Goal: Information Seeking & Learning: Learn about a topic

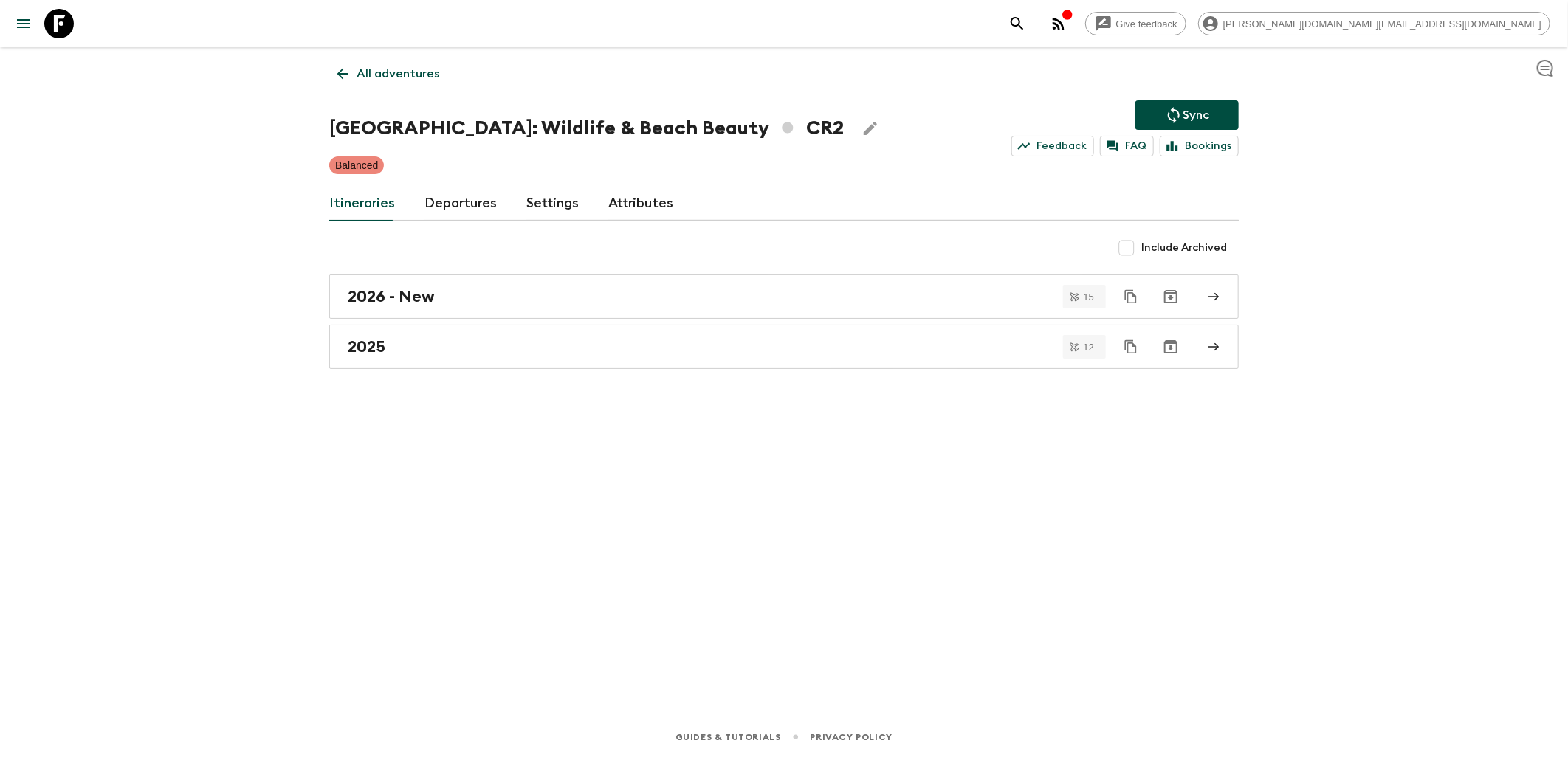
click at [56, 31] on icon at bounding box center [58, 23] width 29 height 29
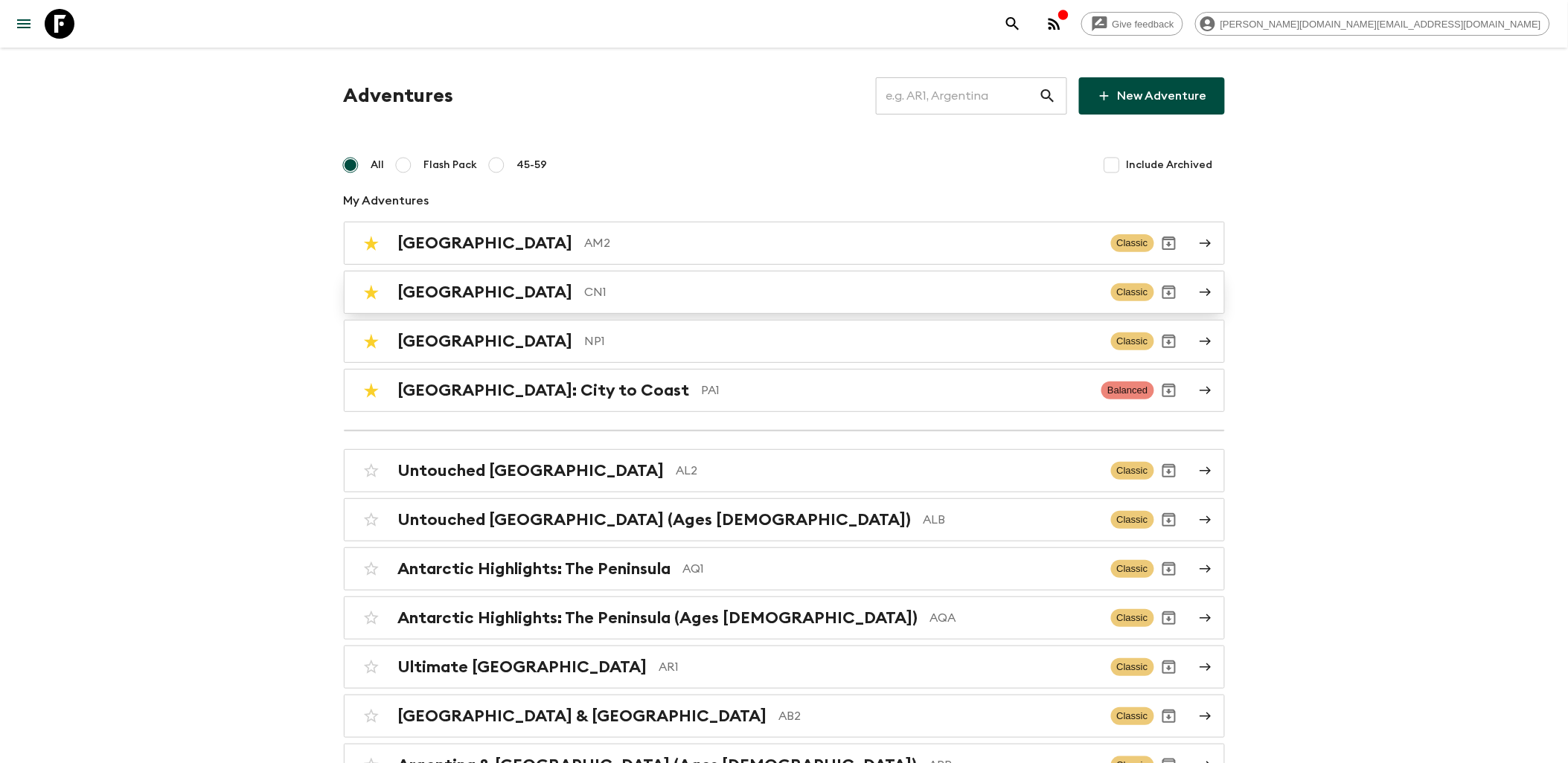
click at [585, 291] on p "CN1" at bounding box center [842, 293] width 514 height 18
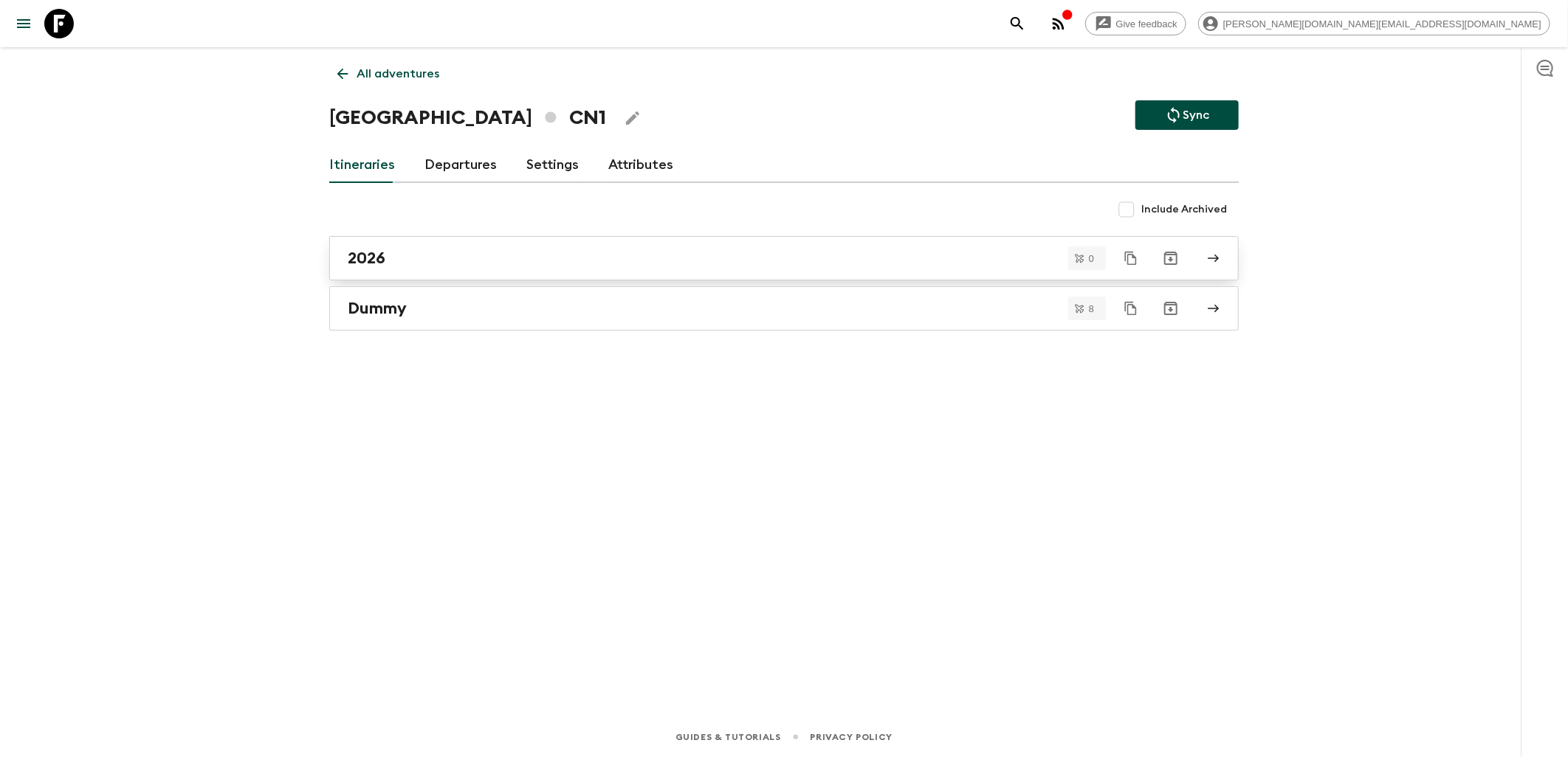
click at [400, 261] on div "2026" at bounding box center [771, 259] width 845 height 19
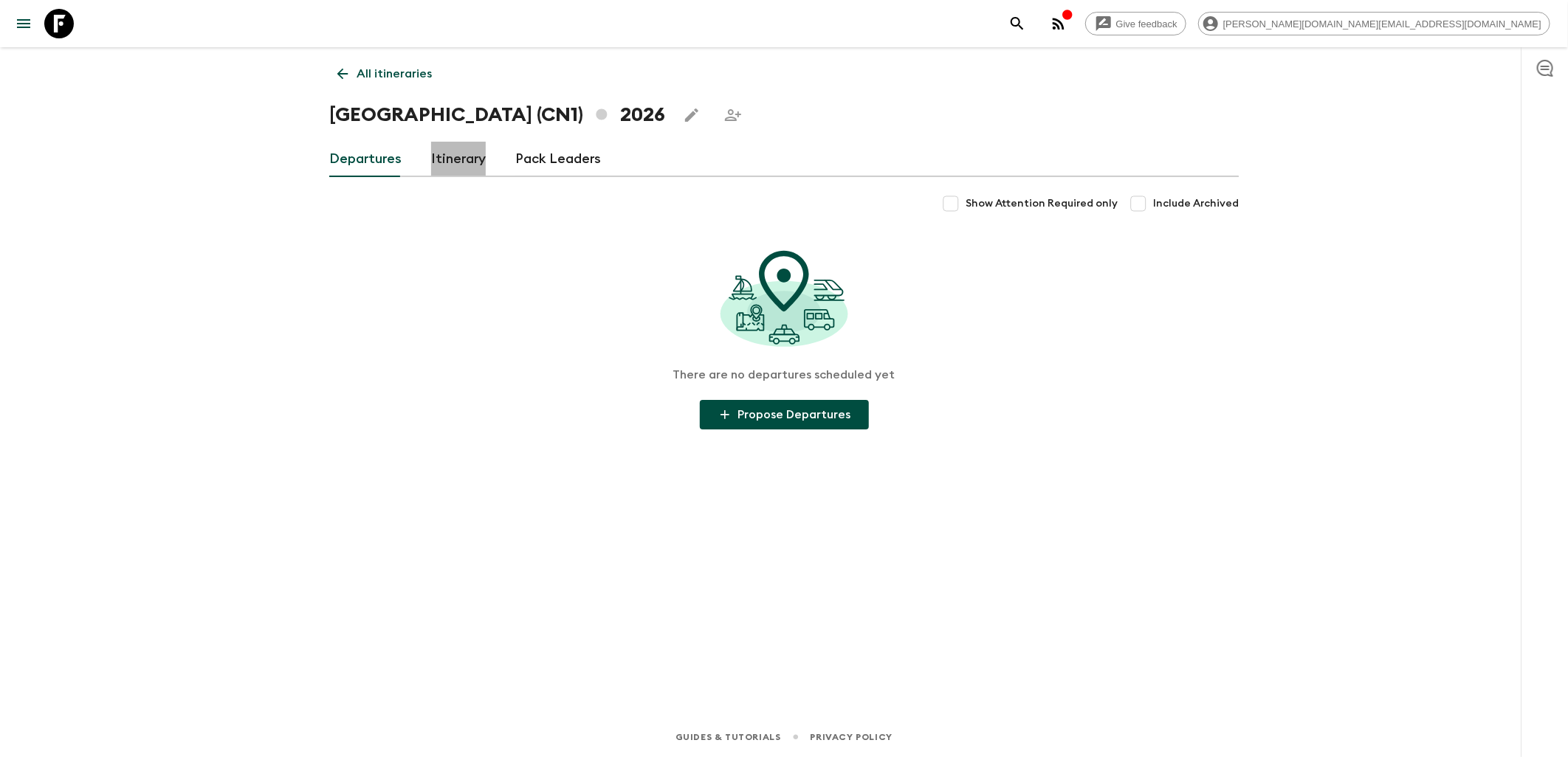
click at [454, 170] on link "Itinerary" at bounding box center [459, 159] width 55 height 35
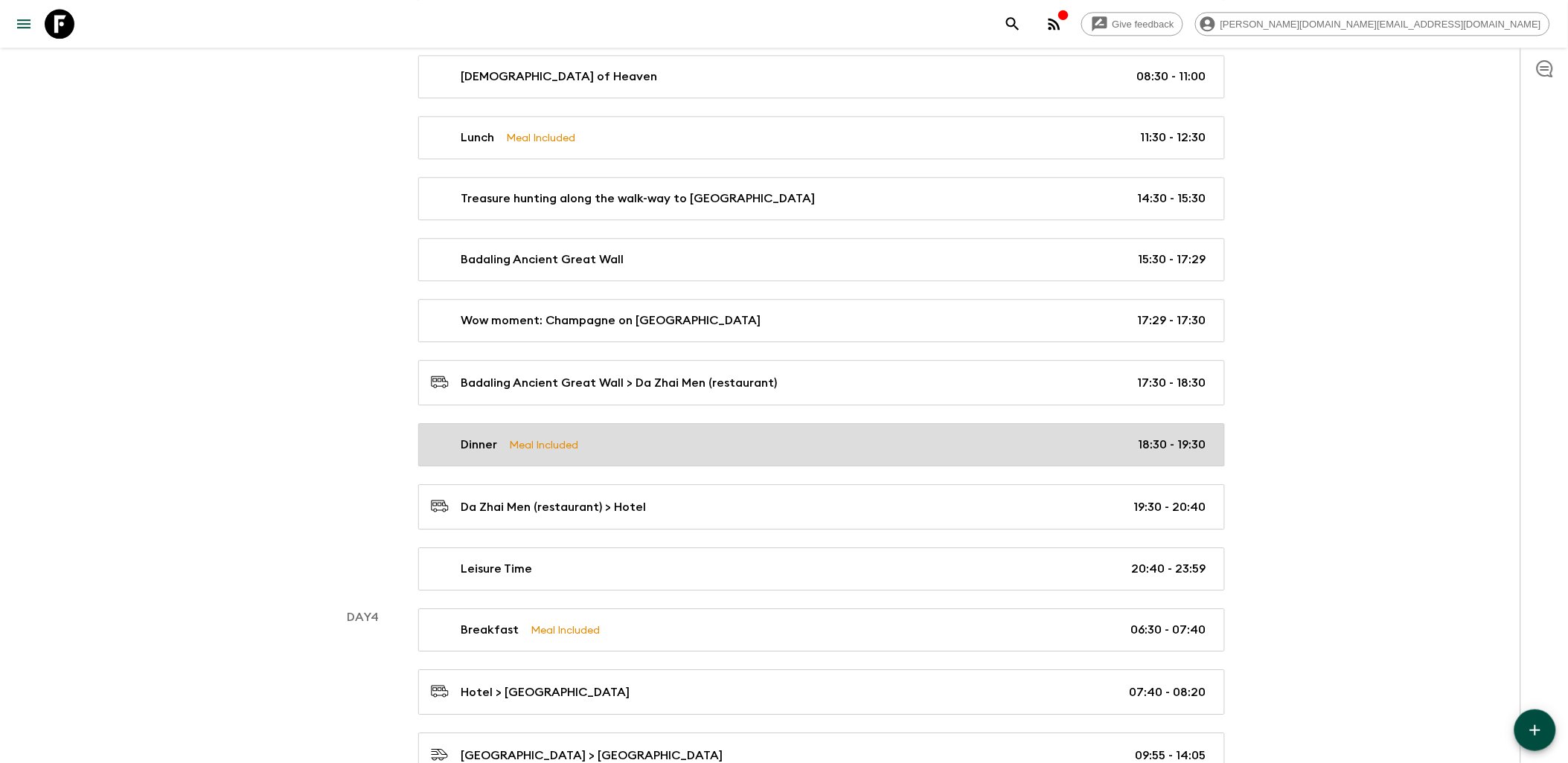
scroll to position [1322, 0]
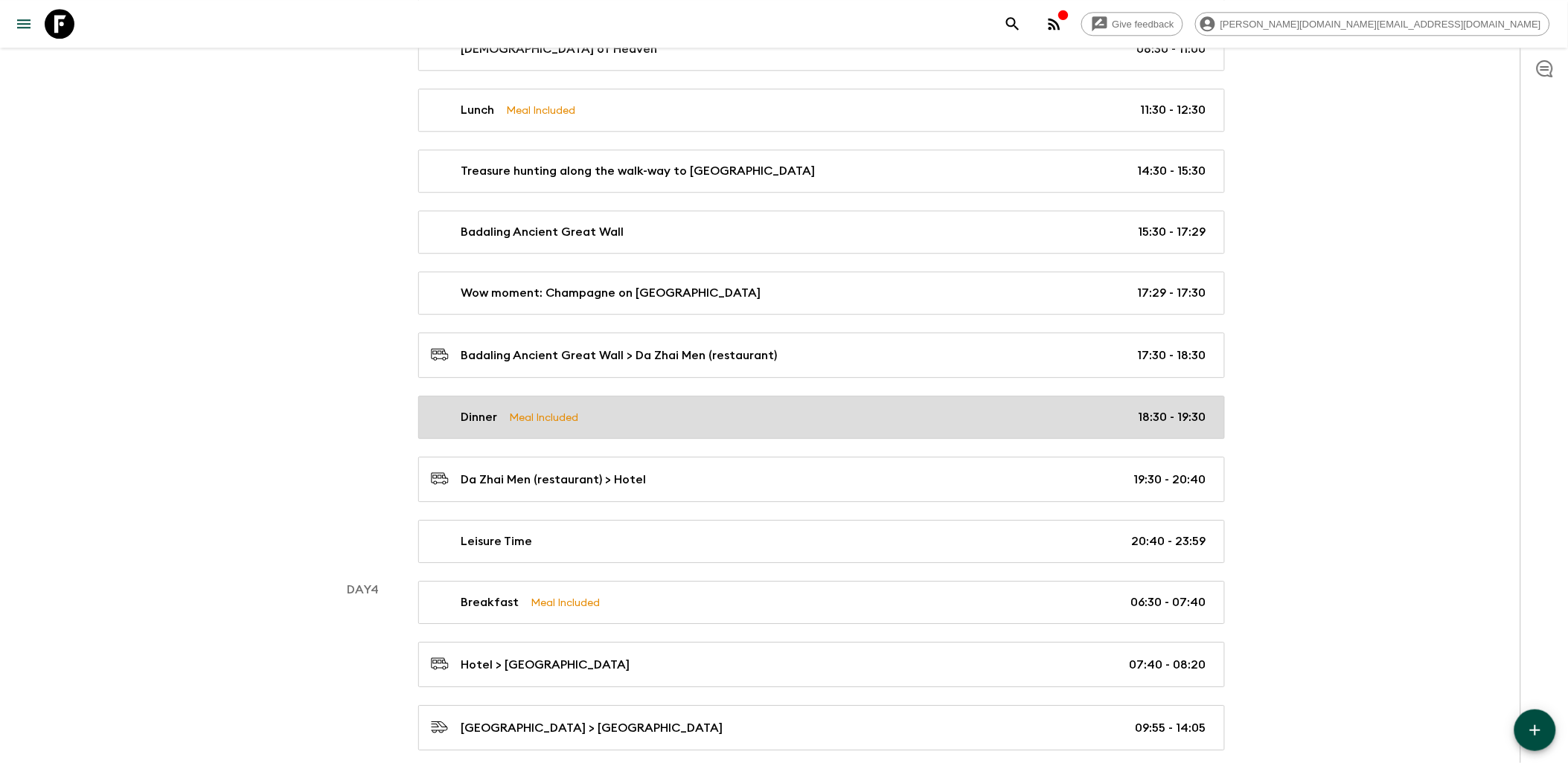
click at [775, 421] on div "Dinner Meal Included 18:30 - 19:30" at bounding box center [819, 418] width 776 height 18
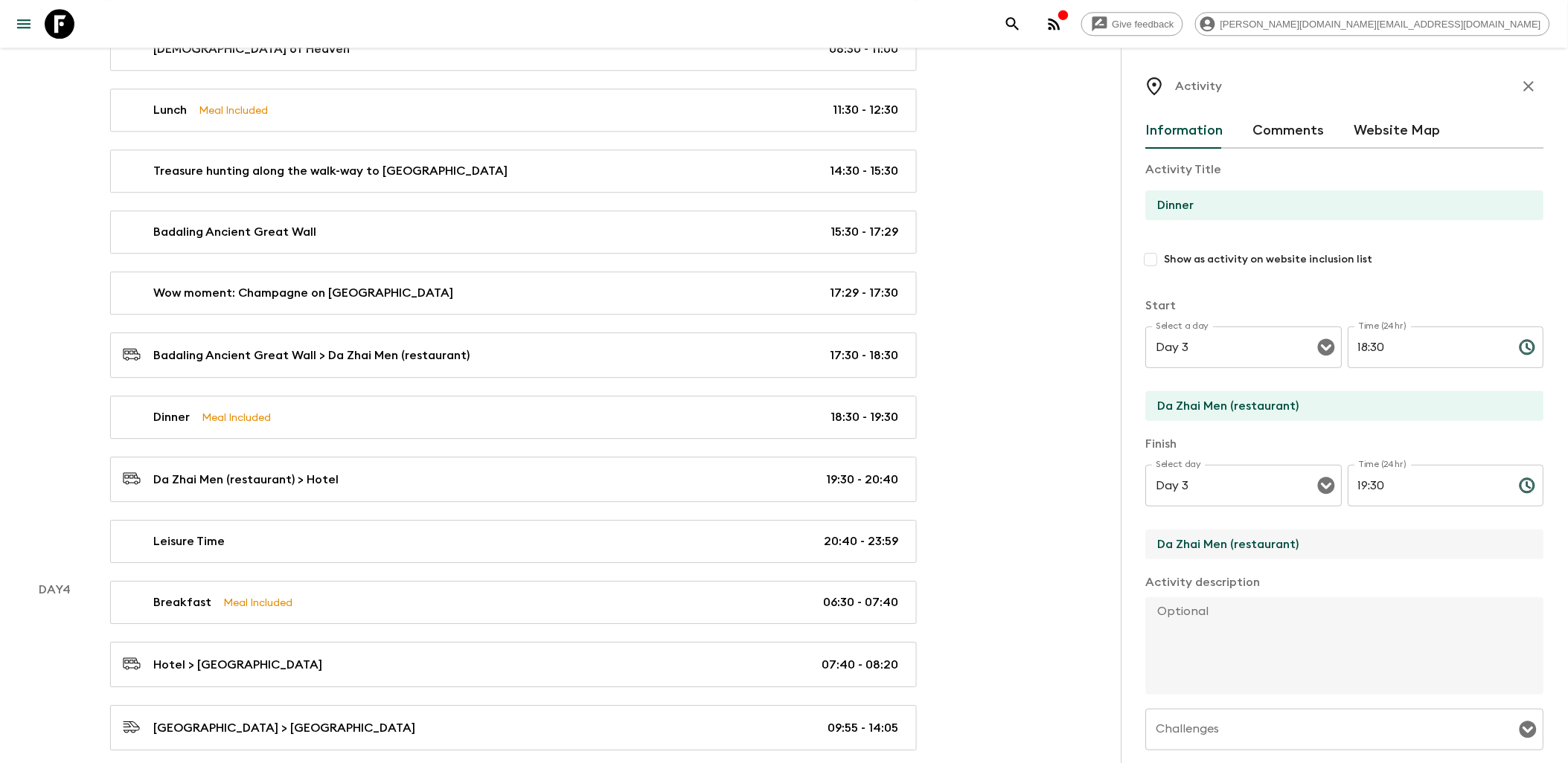
drag, startPoint x: 1159, startPoint y: 547, endPoint x: 1272, endPoint y: 549, distance: 113.0
click at [1272, 549] on input "Da Zhai Men (restaurant)" at bounding box center [1339, 543] width 387 height 29
